Goal: Task Accomplishment & Management: Manage account settings

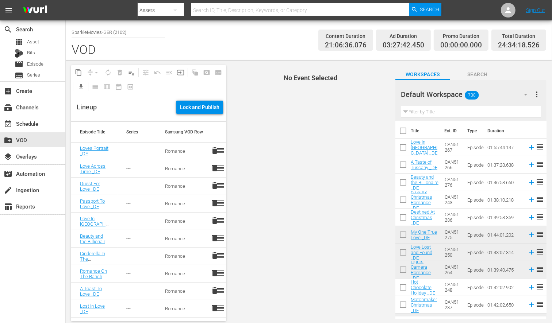
click at [211, 148] on span "delete" at bounding box center [215, 150] width 9 height 9
click at [211, 151] on span "delete" at bounding box center [215, 150] width 9 height 9
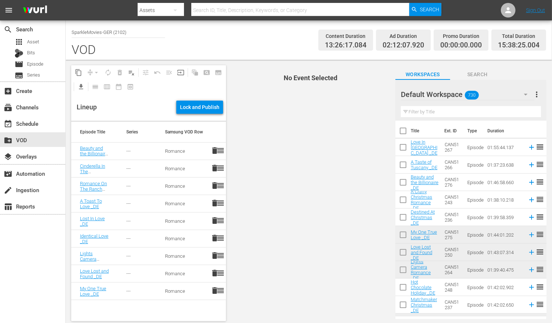
click at [216, 150] on span "reorder" at bounding box center [220, 150] width 9 height 9
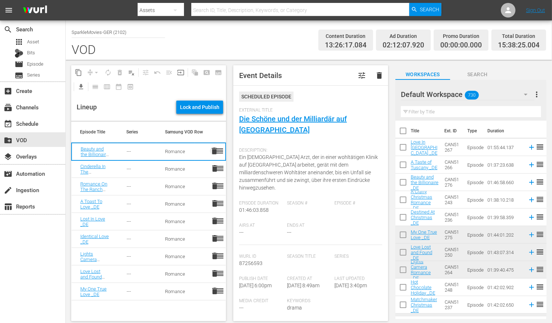
click at [210, 152] on span "delete" at bounding box center [214, 151] width 9 height 9
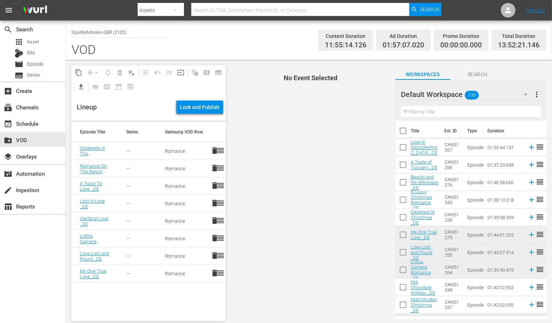
click at [211, 151] on span "delete" at bounding box center [215, 150] width 9 height 9
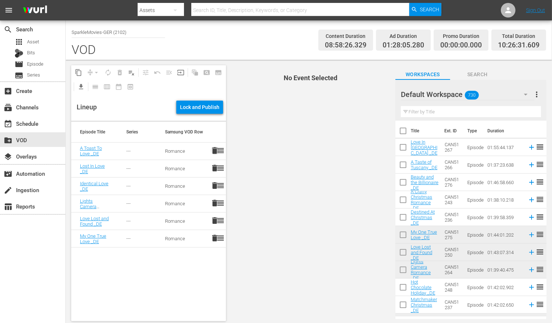
click at [211, 150] on span "delete" at bounding box center [215, 150] width 9 height 9
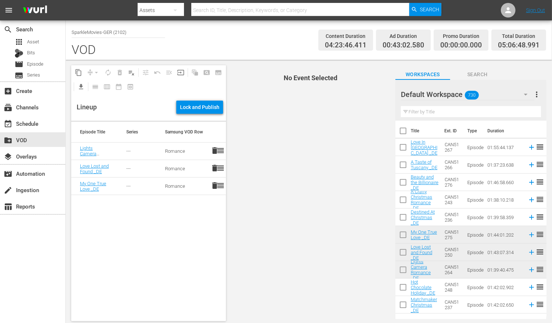
click at [211, 150] on span "delete" at bounding box center [215, 150] width 9 height 9
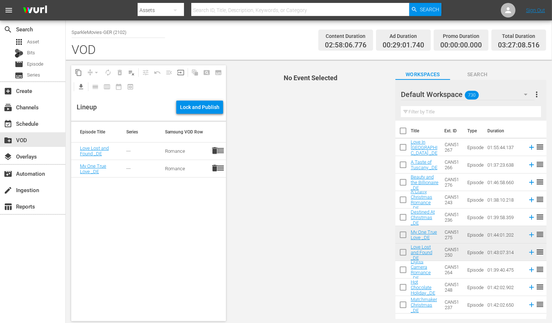
click at [211, 150] on span "delete" at bounding box center [215, 150] width 9 height 9
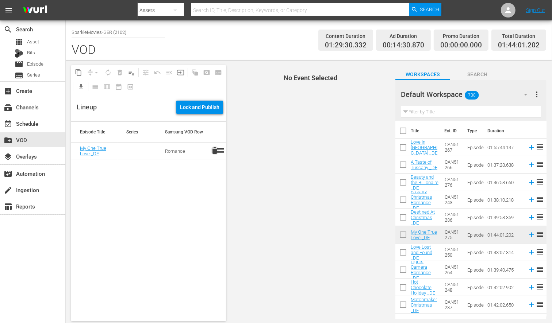
click at [211, 152] on span "delete" at bounding box center [215, 150] width 9 height 9
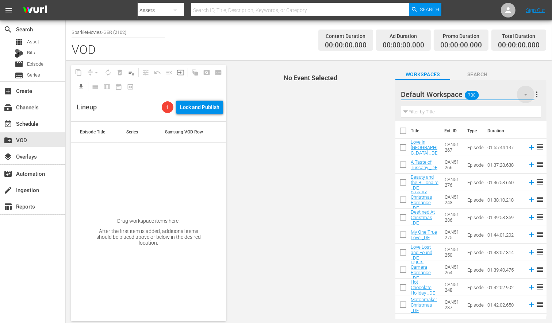
click at [524, 94] on icon "button" at bounding box center [525, 94] width 9 height 9
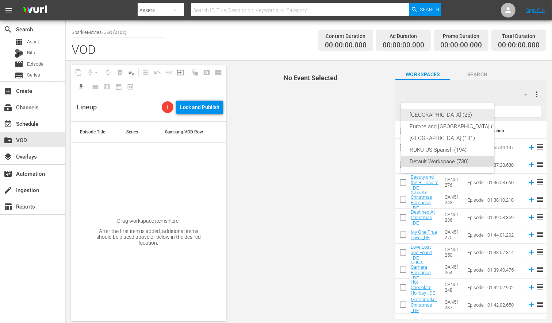
click at [416, 112] on div "[GEOGRAPHIC_DATA] (25)" at bounding box center [456, 115] width 94 height 12
